Goal: Task Accomplishment & Management: Manage account settings

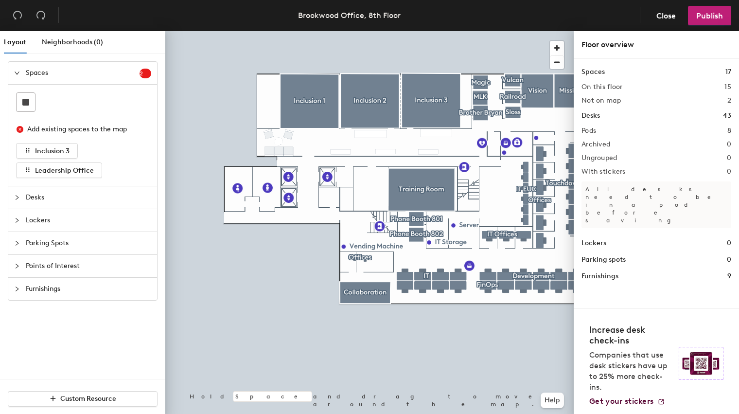
click at [601, 90] on h2 "On this floor" at bounding box center [601, 87] width 41 height 8
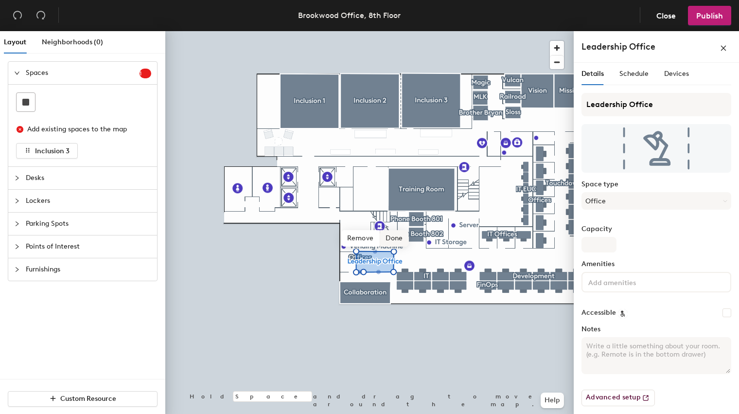
click at [393, 235] on span "Done" at bounding box center [394, 238] width 29 height 17
click at [702, 18] on span "Publish" at bounding box center [709, 15] width 27 height 9
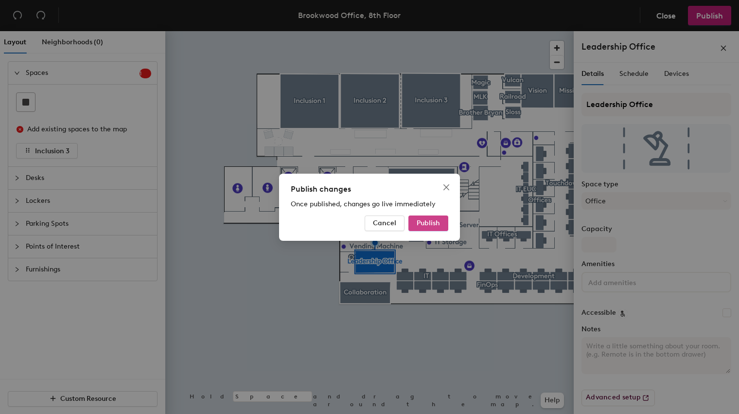
click at [420, 224] on span "Publish" at bounding box center [428, 223] width 23 height 8
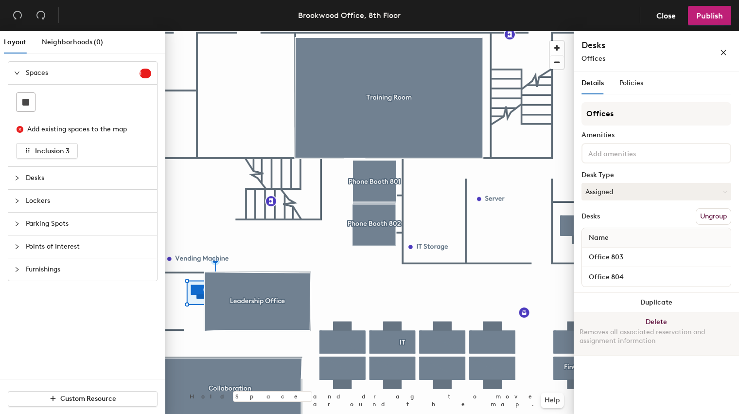
click at [649, 323] on button "Delete Removes all associated reservation and assignment information" at bounding box center [656, 333] width 165 height 43
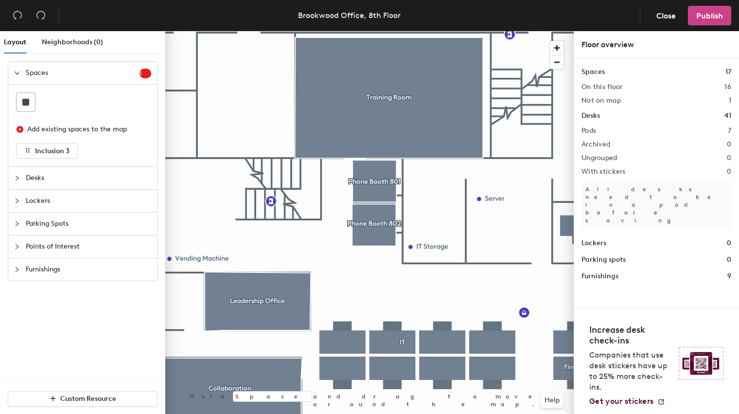
click at [706, 21] on button "Publish" at bounding box center [709, 15] width 43 height 19
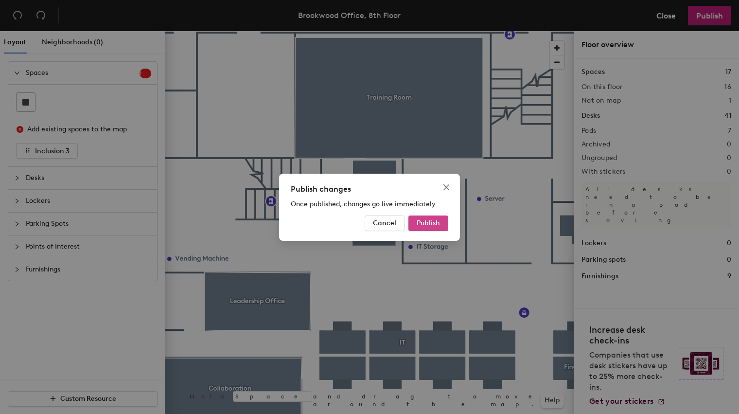
click at [420, 225] on span "Publish" at bounding box center [428, 223] width 23 height 8
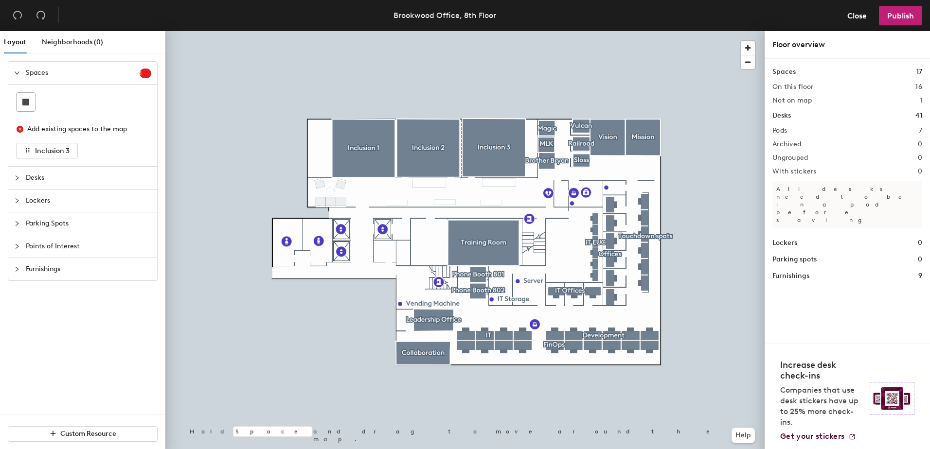
click at [19, 177] on icon "collapsed" at bounding box center [17, 178] width 6 height 6
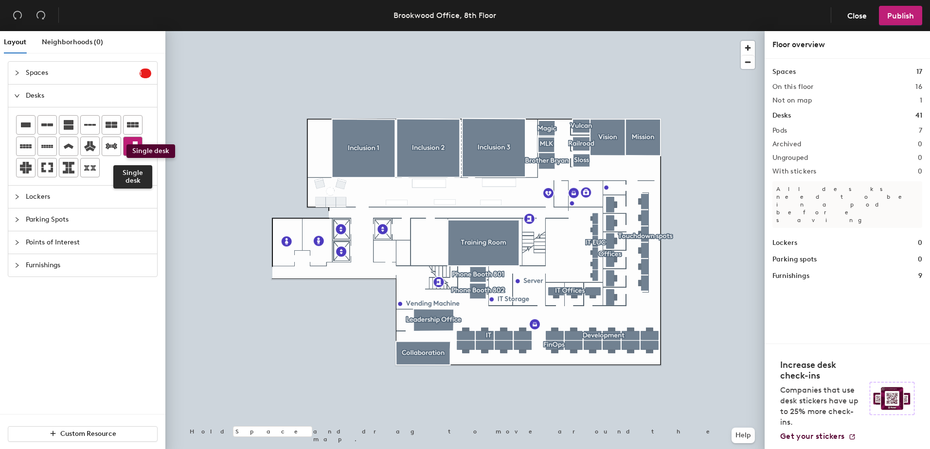
drag, startPoint x: 136, startPoint y: 148, endPoint x: 126, endPoint y: 144, distance: 10.3
click at [126, 144] on div at bounding box center [132, 146] width 18 height 18
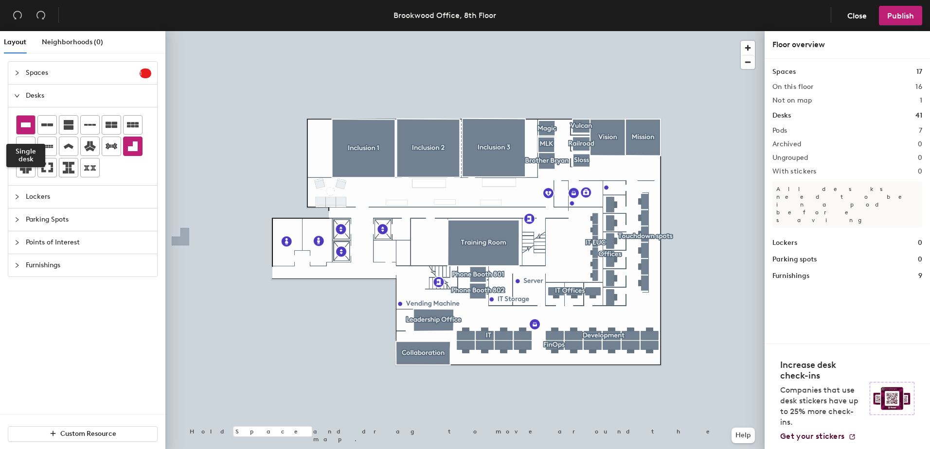
click at [29, 129] on icon at bounding box center [26, 125] width 12 height 12
click at [404, 319] on div "Layout Neighborhoods (0) Spaces 1 Add existing spaces to the map Inclusion 3 De…" at bounding box center [465, 242] width 930 height 422
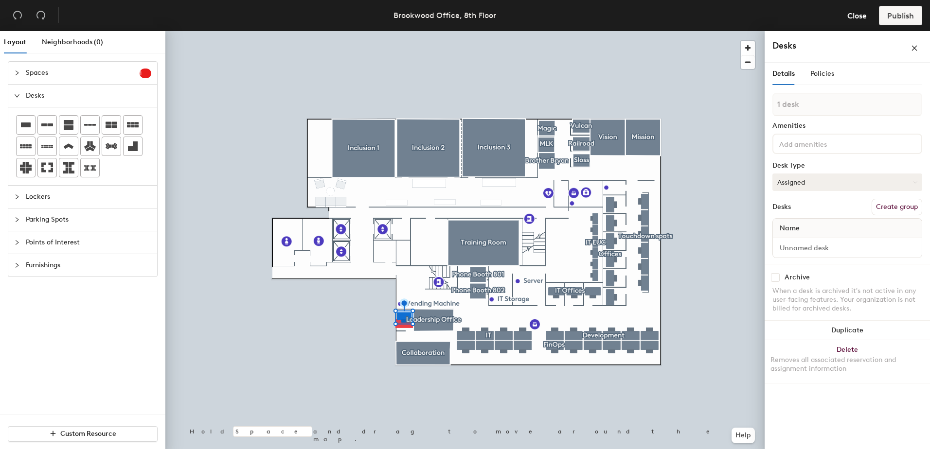
click at [812, 176] on button "Assigned" at bounding box center [847, 183] width 150 height 18
click at [800, 209] on div "Assigned" at bounding box center [820, 212] width 97 height 15
click at [807, 228] on div "Name" at bounding box center [846, 228] width 149 height 19
click at [792, 246] on input at bounding box center [846, 248] width 145 height 14
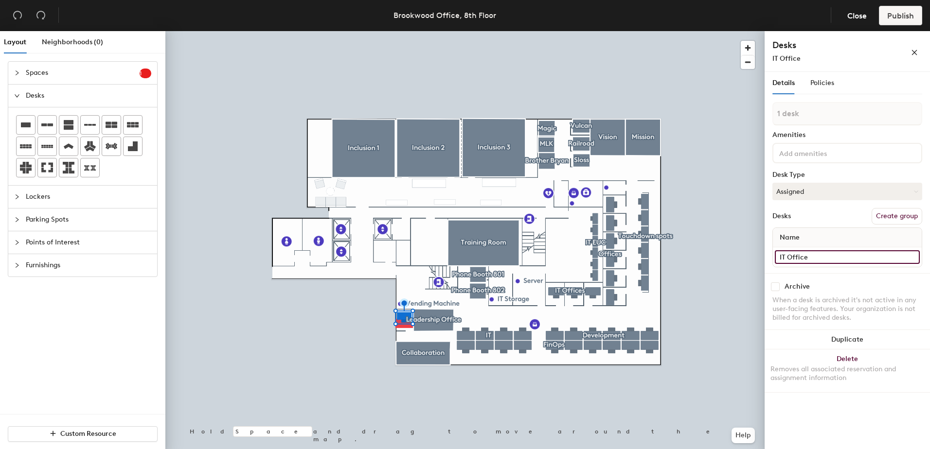
type input "IT Office"
click at [799, 258] on input "IT Office" at bounding box center [846, 257] width 145 height 14
click at [834, 278] on div "Archive When a desk is archived it's not active in any user-facing features. Yo…" at bounding box center [846, 303] width 165 height 61
click at [824, 82] on span "Policies" at bounding box center [822, 83] width 24 height 8
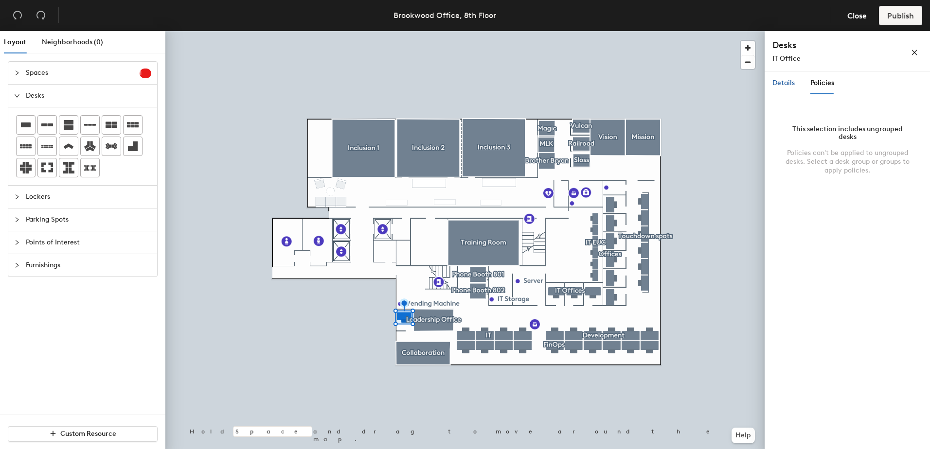
click at [790, 81] on span "Details" at bounding box center [783, 83] width 22 height 8
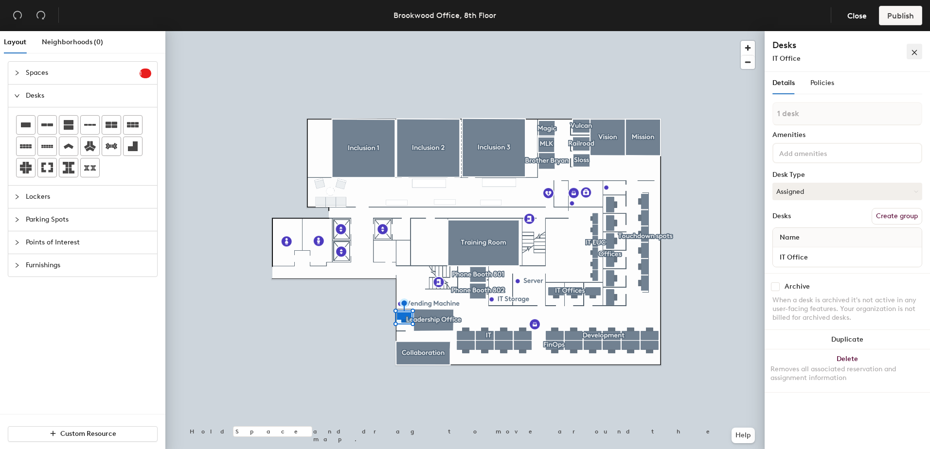
click at [912, 51] on icon "close" at bounding box center [914, 52] width 7 height 7
click at [819, 191] on button "Assigned" at bounding box center [847, 192] width 150 height 18
click at [798, 219] on div "Assigned" at bounding box center [820, 221] width 97 height 15
click at [790, 256] on input "IT Office" at bounding box center [846, 257] width 145 height 14
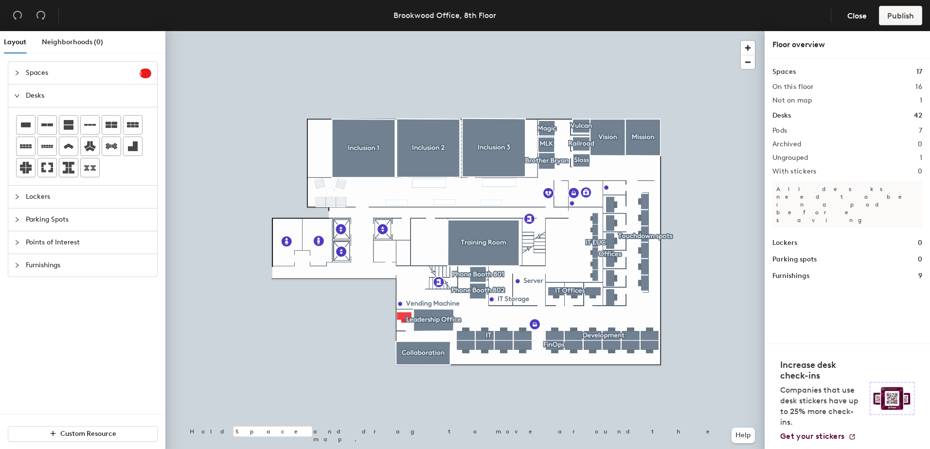
click at [780, 116] on h1 "Desks" at bounding box center [781, 115] width 18 height 11
click at [780, 127] on h2 "Pods" at bounding box center [779, 131] width 15 height 8
click at [794, 90] on h2 "On this floor" at bounding box center [792, 87] width 41 height 8
click at [787, 69] on h1 "Spaces" at bounding box center [783, 72] width 23 height 11
click at [777, 120] on h1 "Desks" at bounding box center [781, 115] width 18 height 11
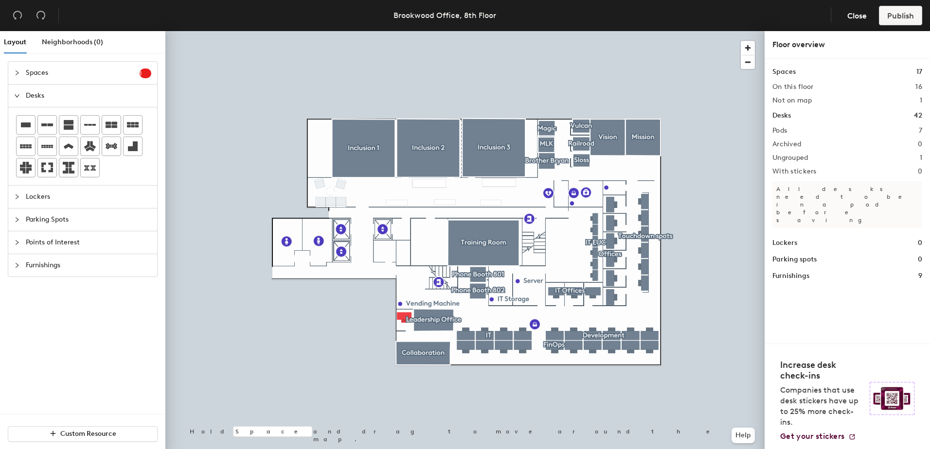
click at [780, 117] on h1 "Desks" at bounding box center [781, 115] width 18 height 11
click at [781, 128] on h2 "Pods" at bounding box center [779, 131] width 15 height 8
click at [842, 188] on p "All desks need to be in a pod before saving" at bounding box center [847, 204] width 150 height 47
click at [858, 16] on span "Close" at bounding box center [856, 15] width 19 height 9
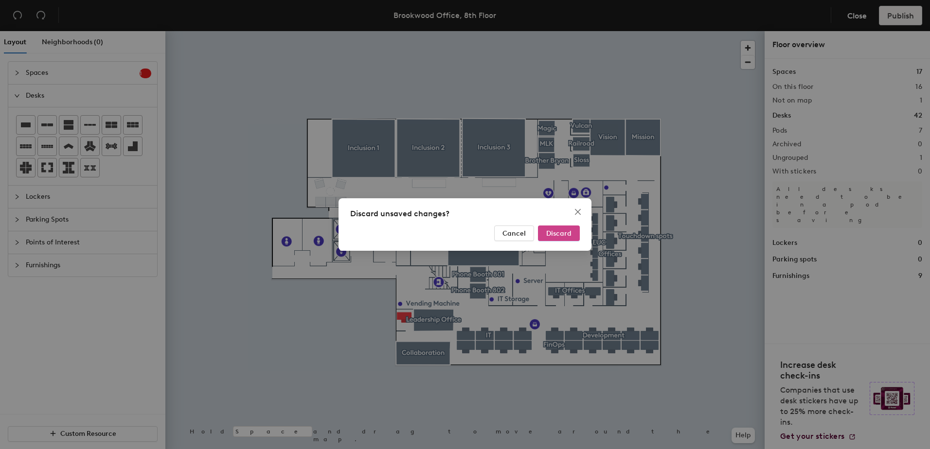
click at [559, 232] on span "Discard" at bounding box center [558, 233] width 25 height 8
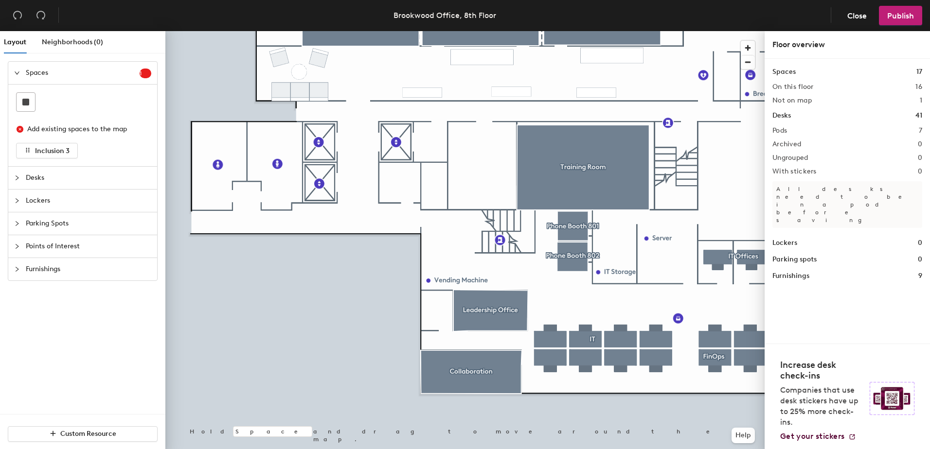
click at [33, 178] on span "Desks" at bounding box center [88, 178] width 125 height 22
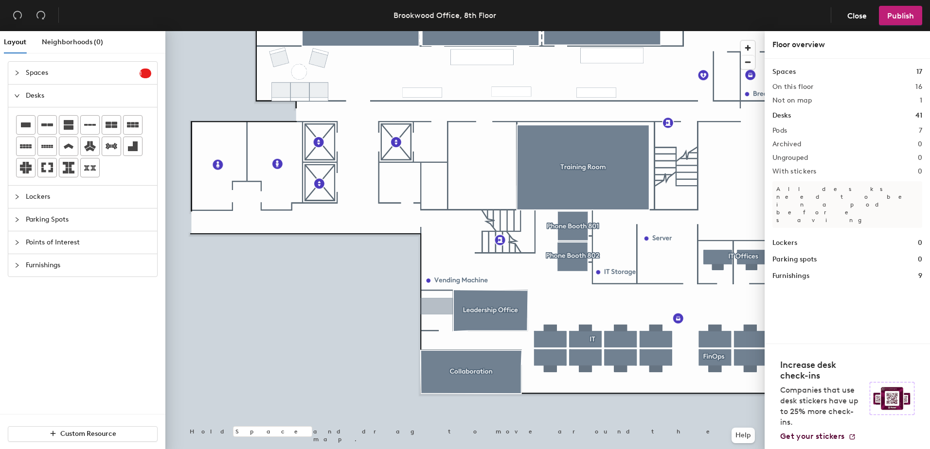
click at [437, 307] on div "Layout Neighborhoods (0) Spaces 1 Add existing spaces to the map Inclusion 3 De…" at bounding box center [465, 242] width 930 height 422
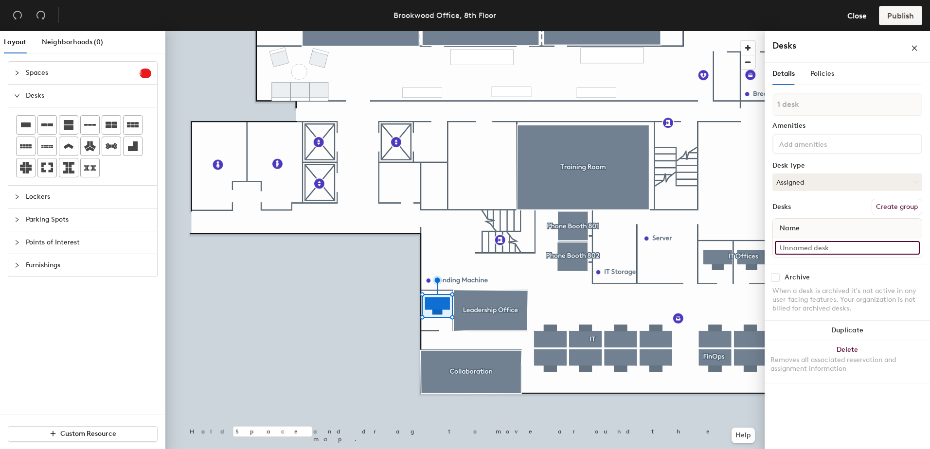
click at [810, 249] on input at bounding box center [846, 248] width 145 height 14
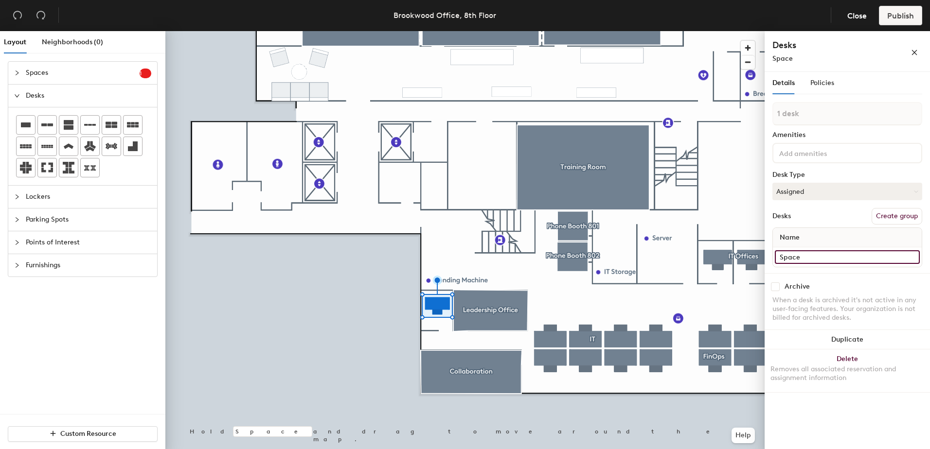
type input "Space"
click at [799, 257] on input "Space" at bounding box center [846, 257] width 145 height 14
type input "Office 803"
click at [818, 85] on span "Policies" at bounding box center [822, 83] width 24 height 8
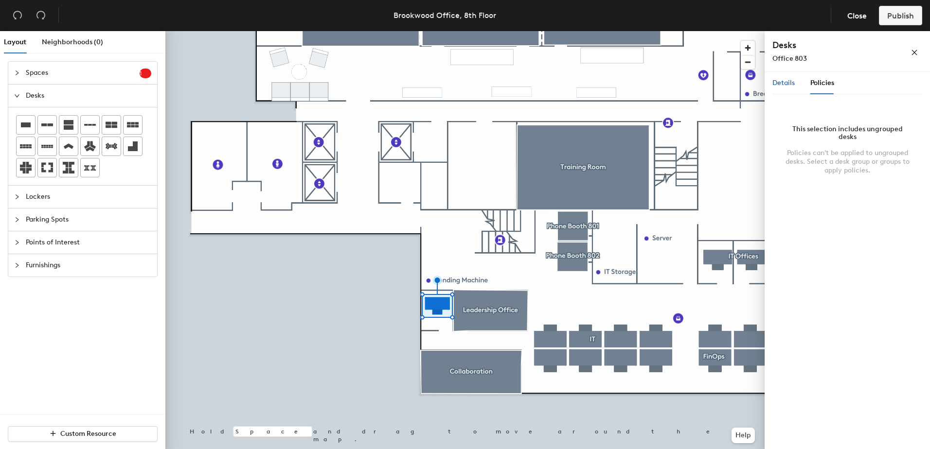
click at [784, 86] on span "Details" at bounding box center [783, 83] width 22 height 8
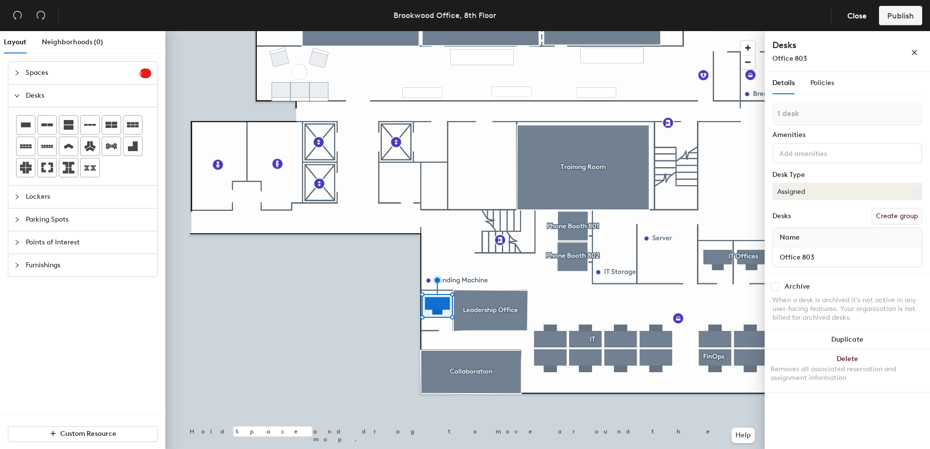
click at [800, 193] on button "Assigned" at bounding box center [847, 192] width 150 height 18
click at [823, 209] on div "Desks Create group" at bounding box center [847, 216] width 150 height 17
click at [816, 78] on div "Policies" at bounding box center [822, 83] width 24 height 11
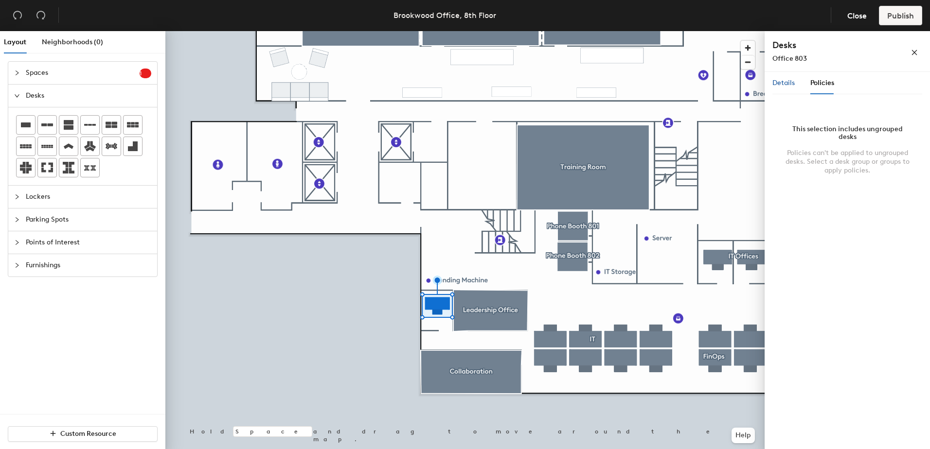
click at [781, 84] on span "Details" at bounding box center [783, 83] width 22 height 8
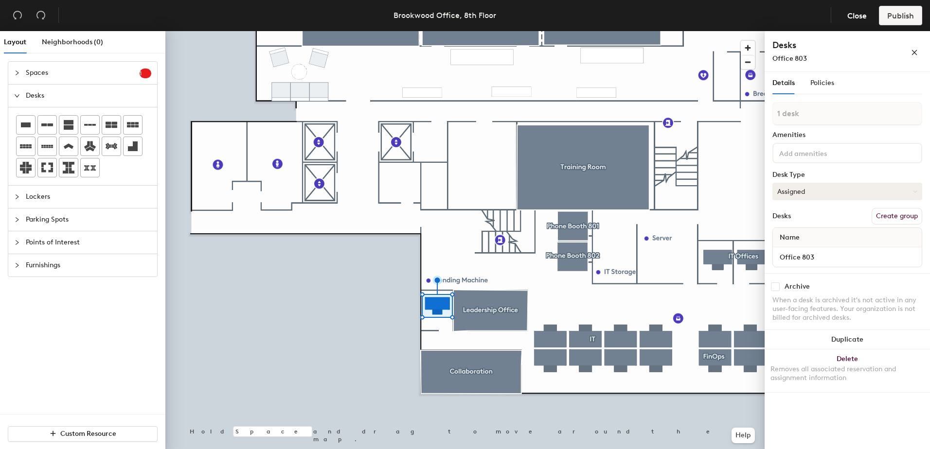
click at [814, 194] on button "Assigned" at bounding box center [847, 192] width 150 height 18
click at [913, 53] on icon "close" at bounding box center [914, 52] width 5 height 5
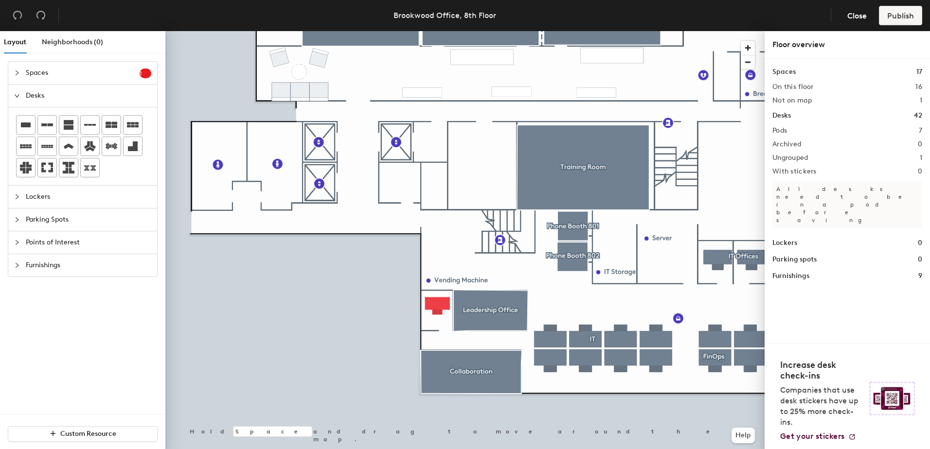
click at [432, 31] on div at bounding box center [464, 31] width 599 height 0
click at [848, 17] on span "Close" at bounding box center [856, 15] width 19 height 9
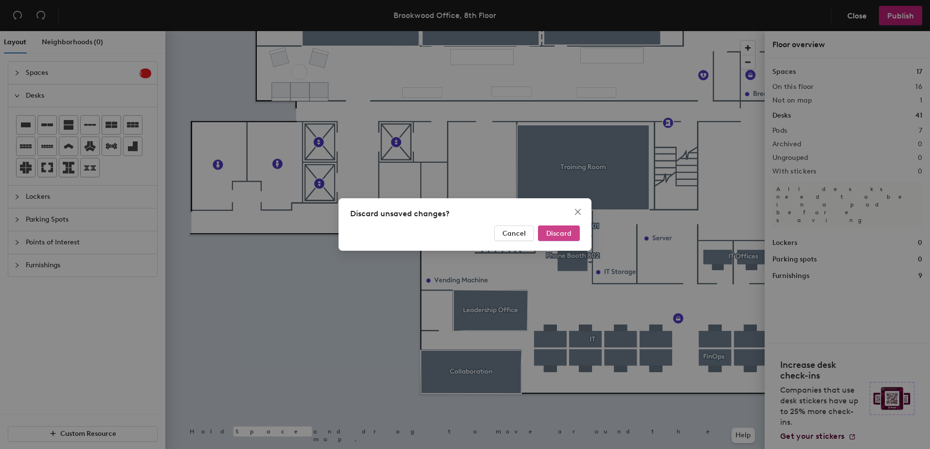
click at [549, 231] on span "Discard" at bounding box center [558, 233] width 25 height 8
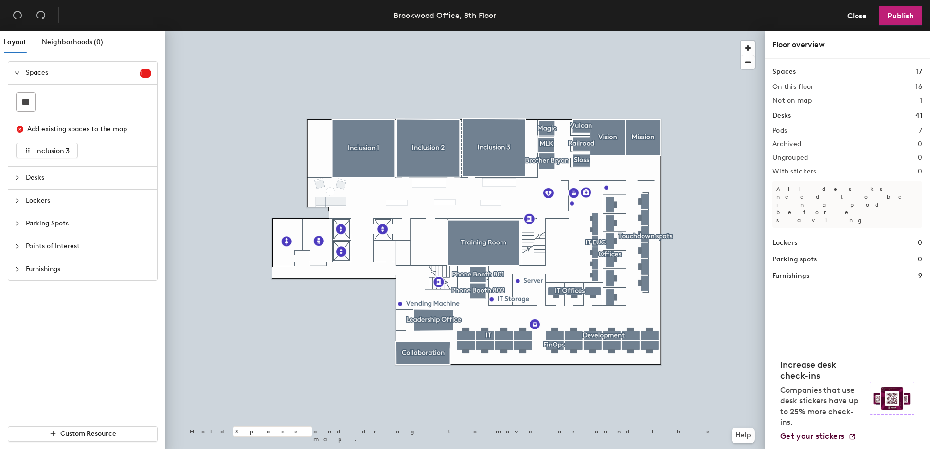
click at [19, 176] on icon "collapsed" at bounding box center [17, 178] width 6 height 6
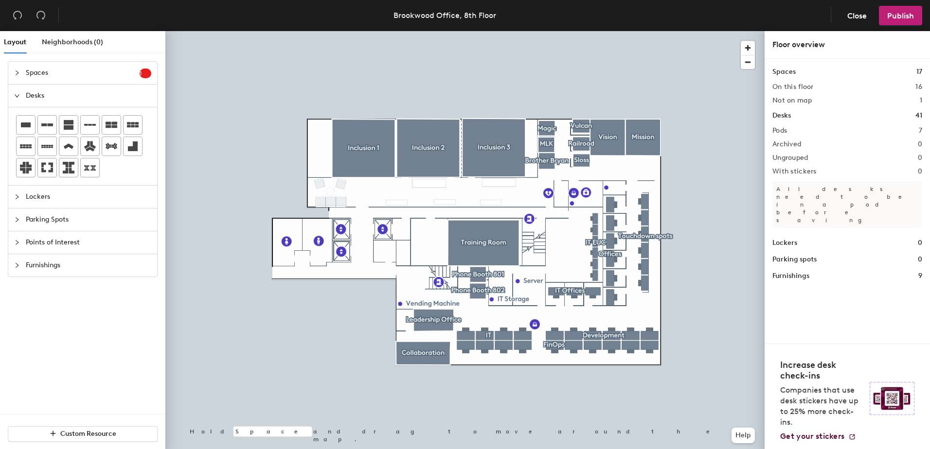
click at [405, 320] on div "Layout Neighborhoods (0) Spaces 1 Add existing spaces to the map Inclusion 3 De…" at bounding box center [465, 242] width 930 height 422
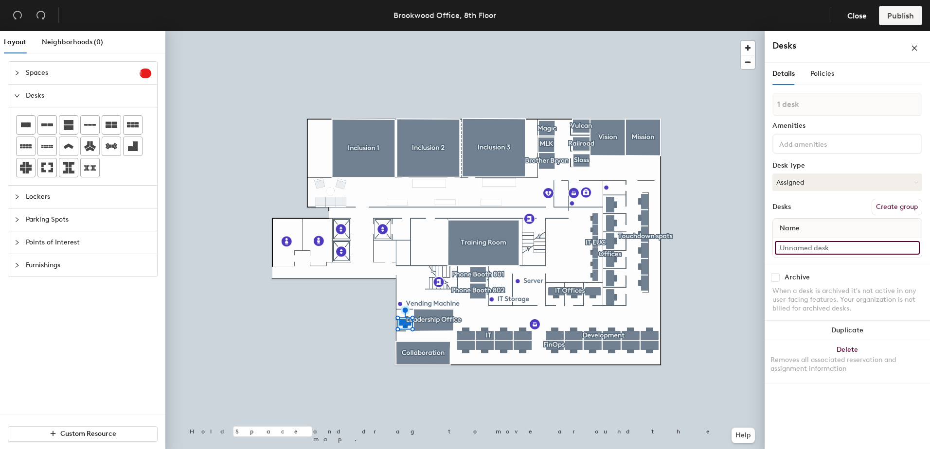
click at [792, 251] on input at bounding box center [846, 248] width 145 height 14
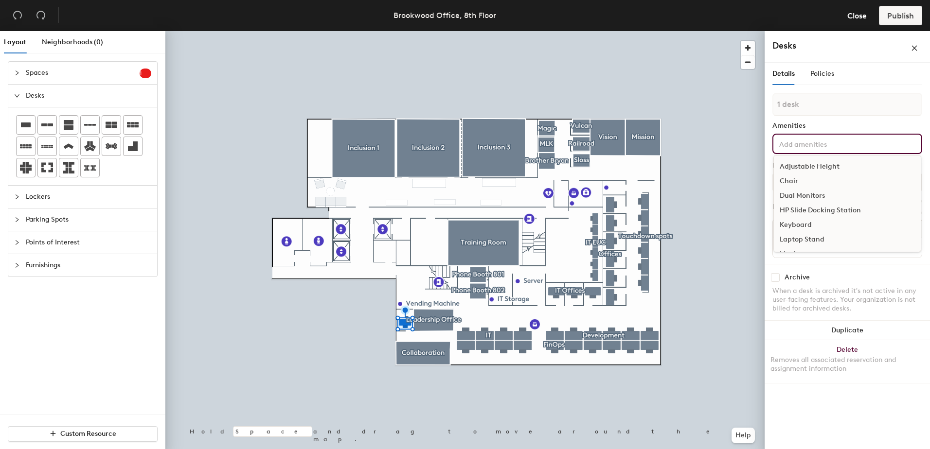
click at [812, 148] on input at bounding box center [821, 144] width 88 height 12
click at [785, 196] on div "Dual Monitors" at bounding box center [846, 196] width 147 height 15
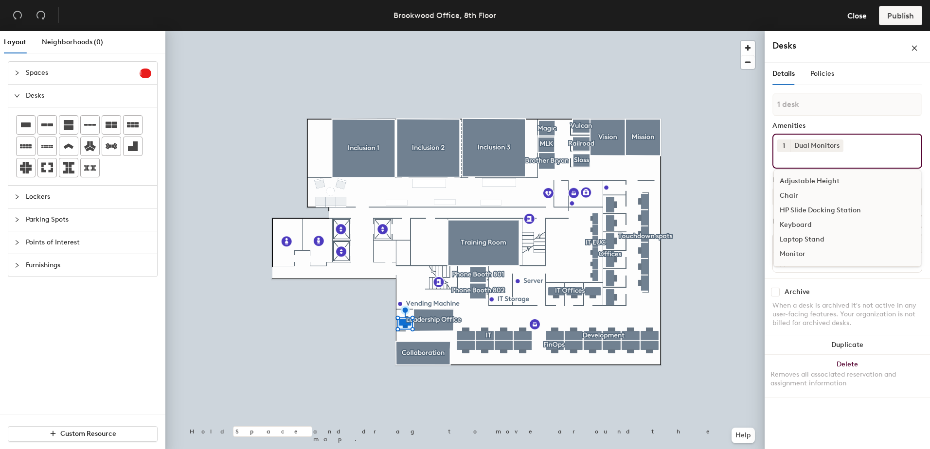
click at [786, 192] on div "Chair" at bounding box center [846, 196] width 147 height 15
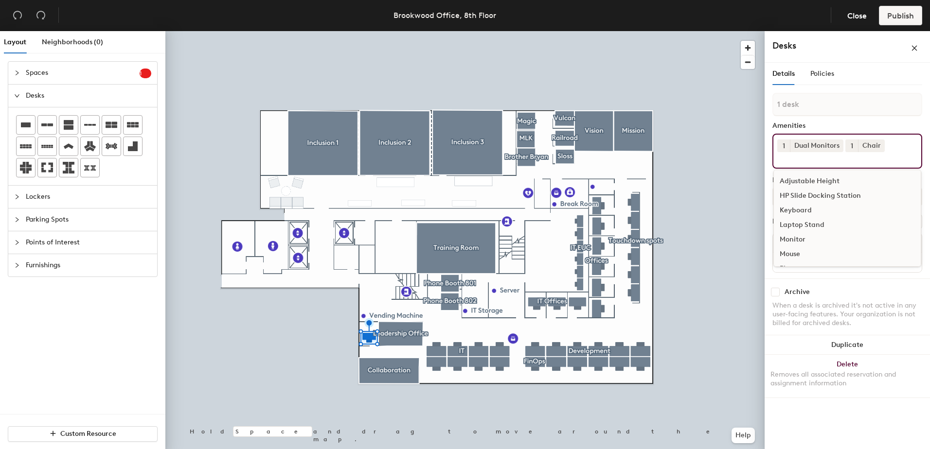
click at [871, 289] on div "Archive" at bounding box center [847, 292] width 150 height 9
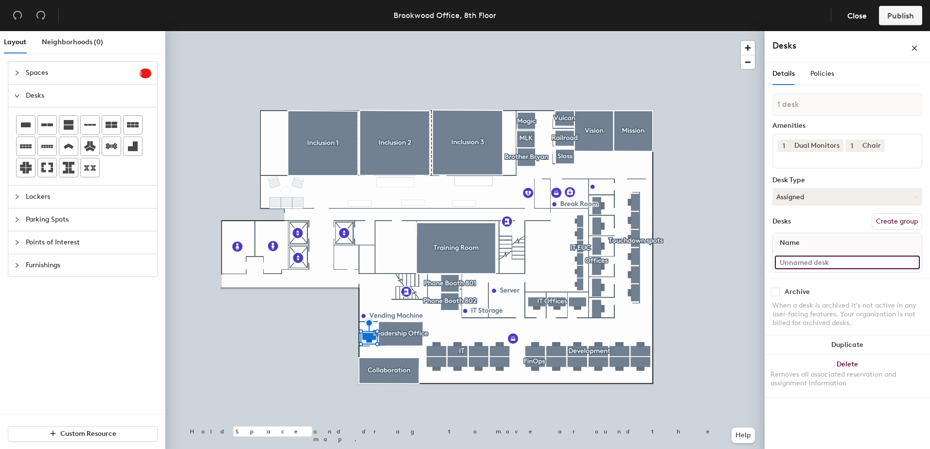
click at [912, 264] on input at bounding box center [846, 263] width 145 height 14
click at [845, 13] on button "Close" at bounding box center [857, 15] width 36 height 19
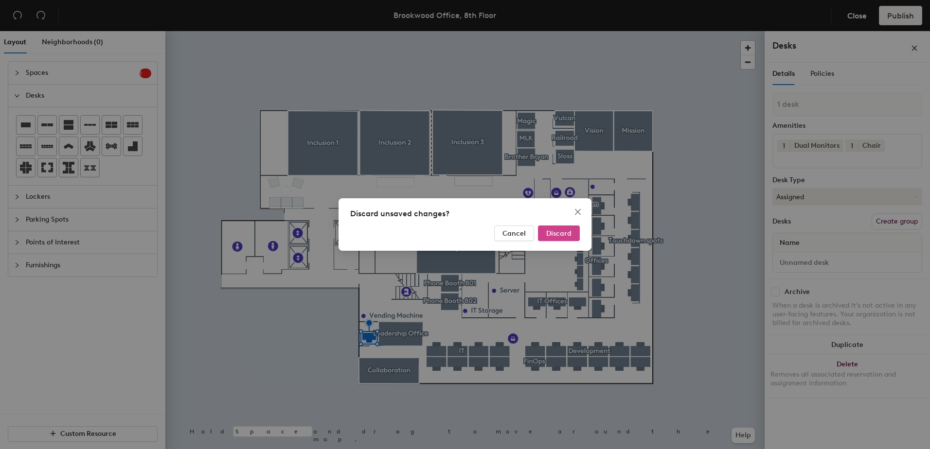
click at [552, 234] on span "Discard" at bounding box center [558, 233] width 25 height 8
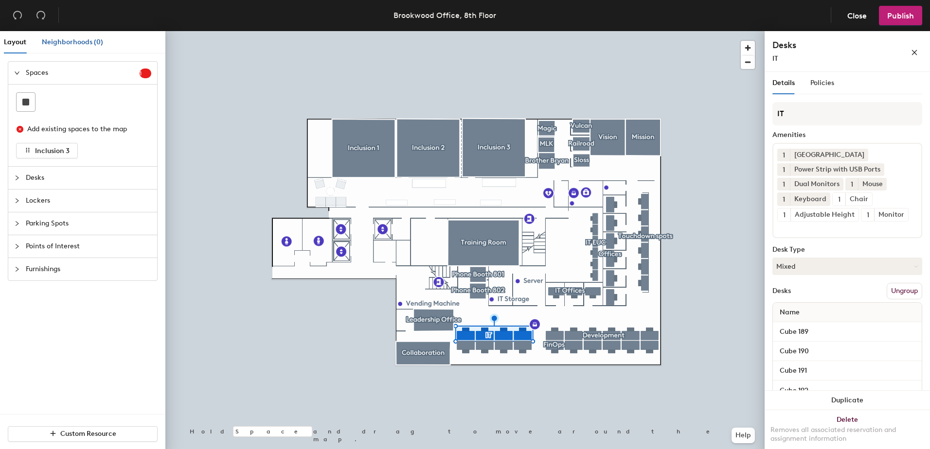
click at [72, 39] on span "Neighborhoods (0)" at bounding box center [72, 42] width 61 height 8
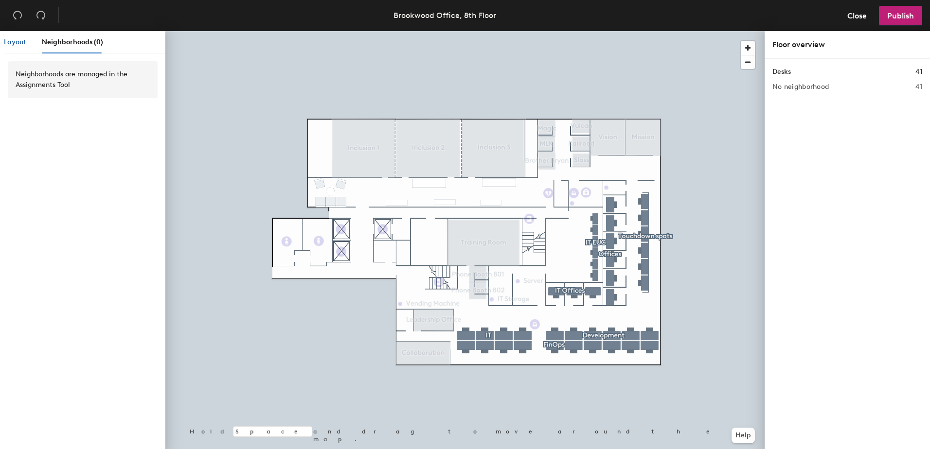
click at [8, 37] on div "Layout" at bounding box center [15, 42] width 22 height 11
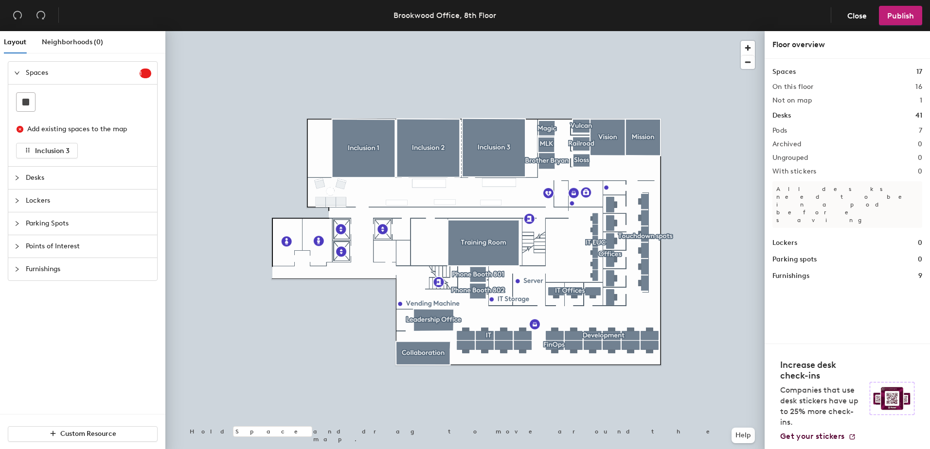
click at [35, 177] on span "Desks" at bounding box center [88, 178] width 125 height 22
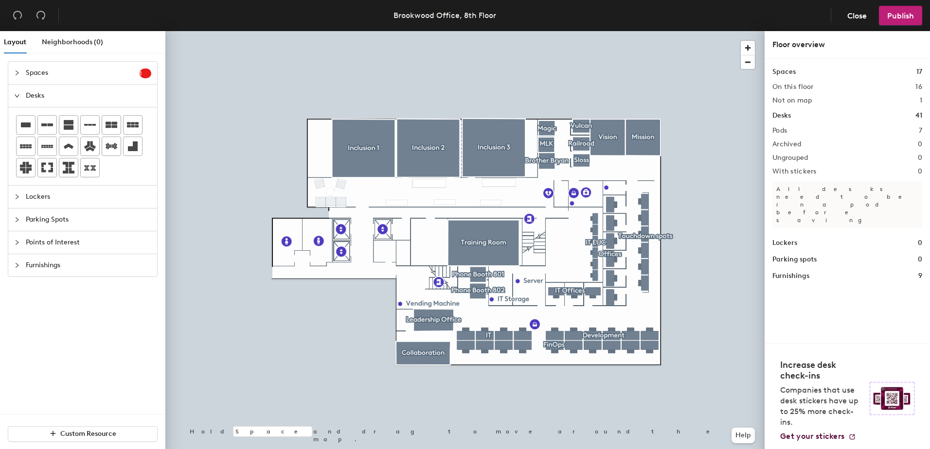
click at [22, 199] on div at bounding box center [20, 197] width 12 height 11
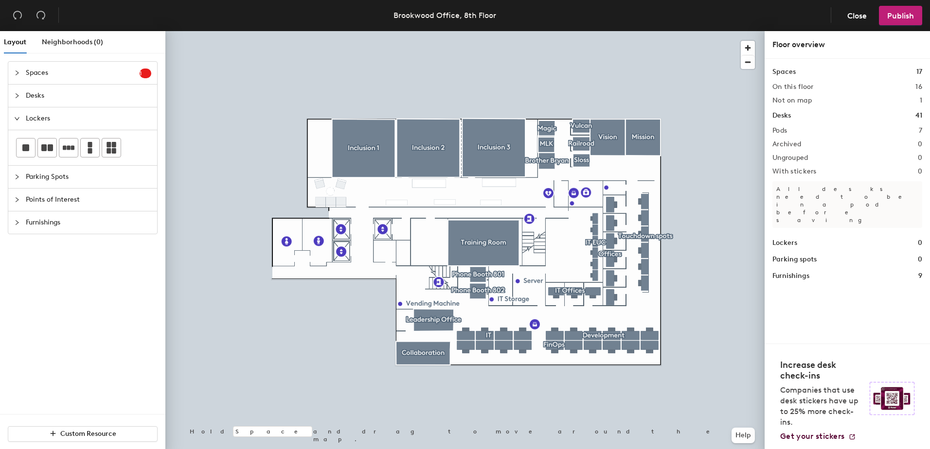
click at [30, 89] on span "Desks" at bounding box center [88, 96] width 125 height 22
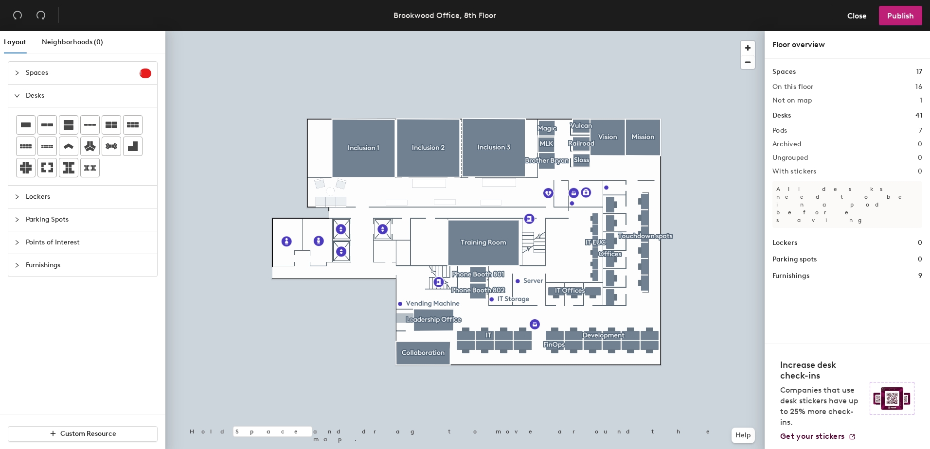
click at [405, 318] on div "Layout Neighborhoods (0) Spaces 1 Add existing spaces to the map Inclusion 3 De…" at bounding box center [465, 242] width 930 height 422
click at [811, 88] on h2 "On this floor" at bounding box center [792, 87] width 41 height 8
click at [793, 118] on div "Desks 41" at bounding box center [847, 115] width 150 height 11
click at [778, 115] on h1 "Desks" at bounding box center [781, 115] width 18 height 11
click at [404, 318] on div "Layout Neighborhoods (0) Spaces 1 Add existing spaces to the map Inclusion 3 De…" at bounding box center [465, 242] width 930 height 422
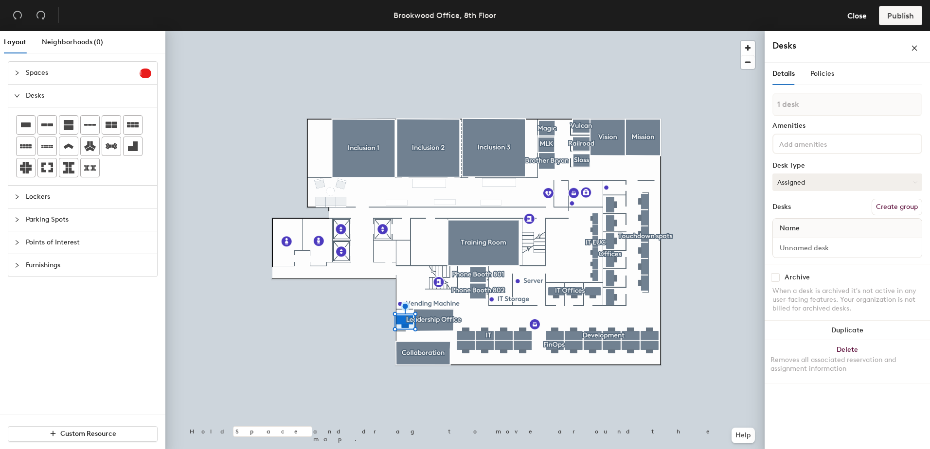
click at [803, 183] on button "Assigned" at bounding box center [847, 183] width 150 height 18
click at [787, 212] on div "Assigned" at bounding box center [820, 212] width 97 height 15
click at [794, 247] on input at bounding box center [846, 248] width 145 height 14
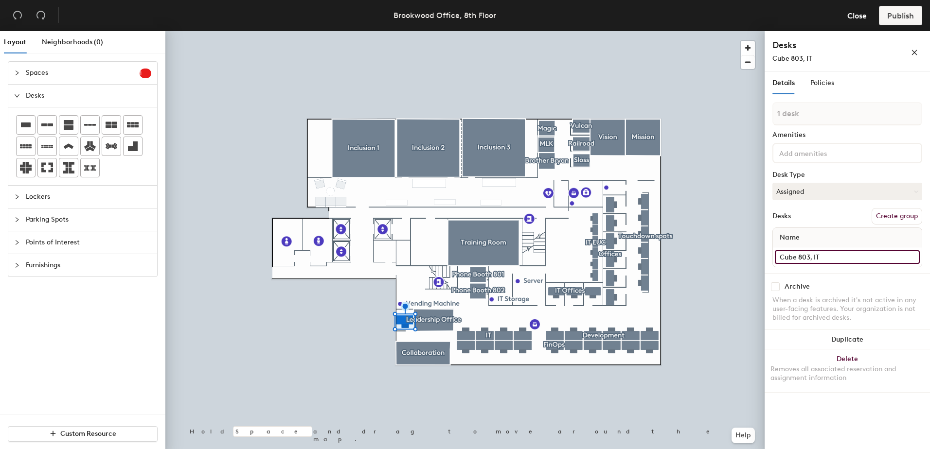
type input "Cube 803, IT"
click at [885, 217] on button "Create group" at bounding box center [896, 216] width 51 height 17
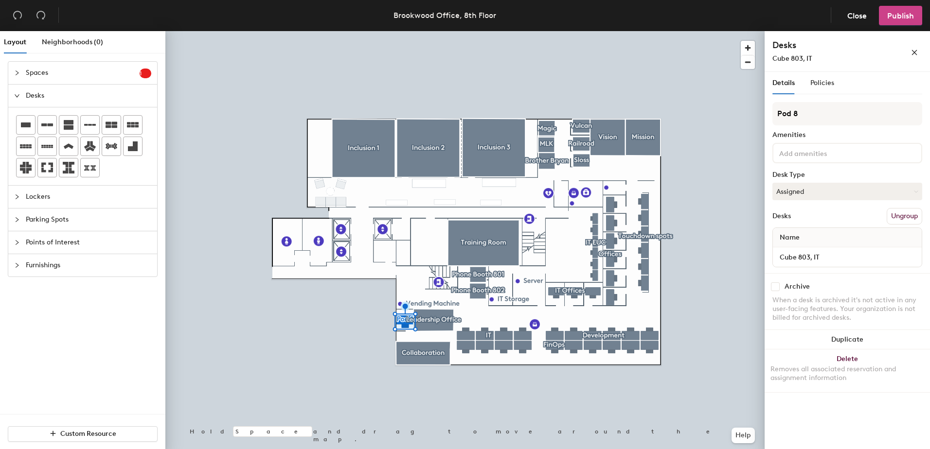
click at [897, 16] on span "Publish" at bounding box center [900, 15] width 27 height 9
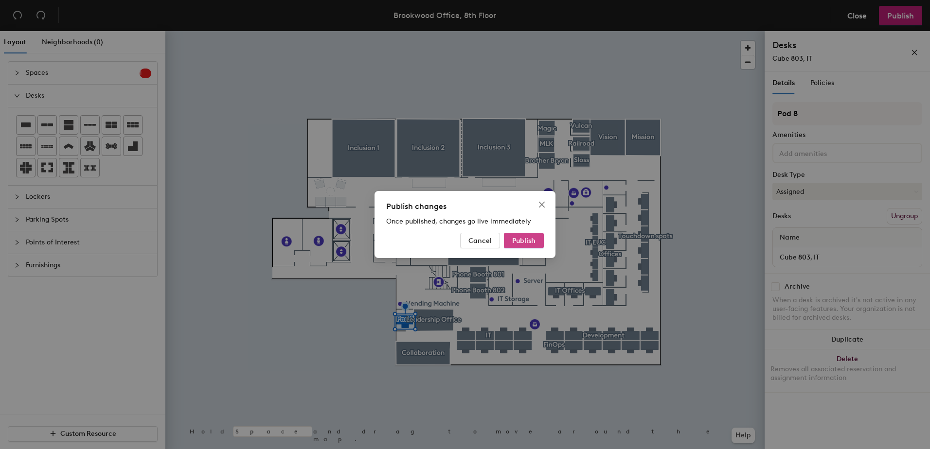
click at [518, 243] on span "Publish" at bounding box center [523, 241] width 23 height 8
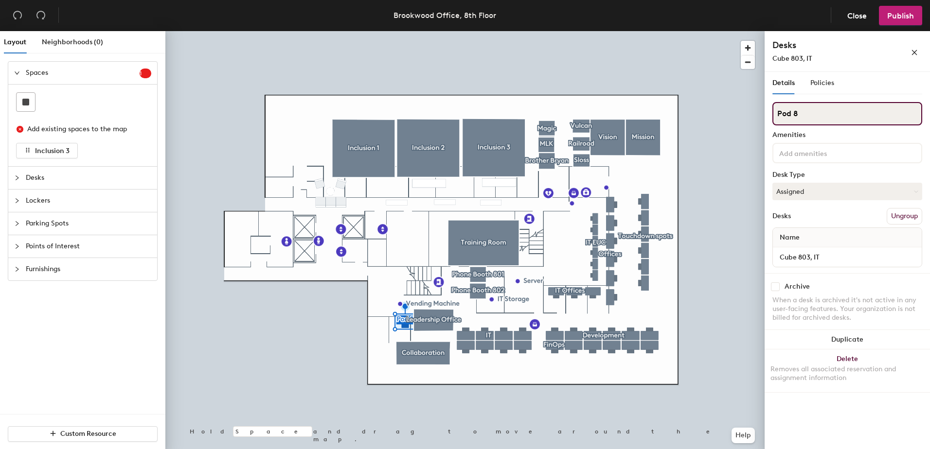
click at [797, 117] on input "Pod 8" at bounding box center [847, 113] width 150 height 23
type input "P"
type input "IT Offices"
click at [890, 16] on span "Publish" at bounding box center [900, 15] width 27 height 9
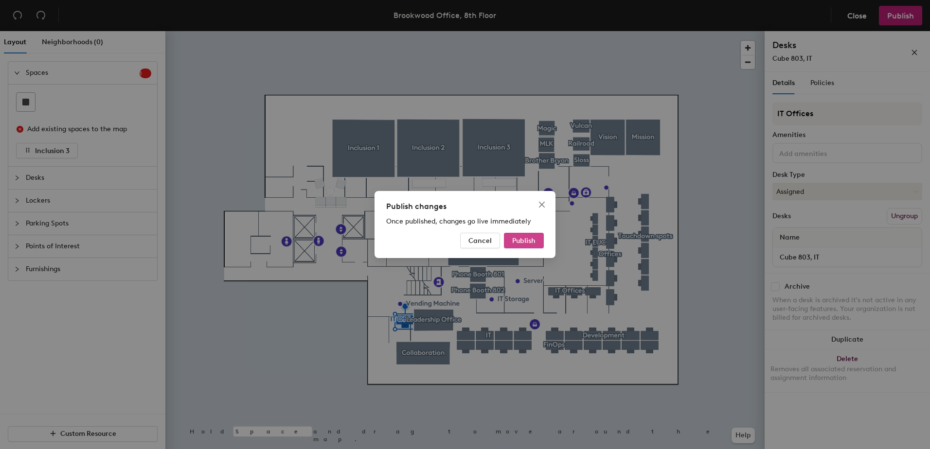
click at [512, 241] on span "Publish" at bounding box center [523, 241] width 23 height 8
